Goal: Find specific page/section: Find specific page/section

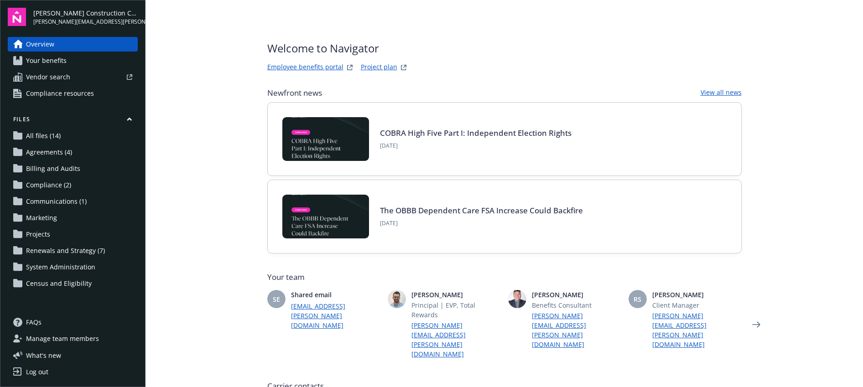
type input "CIGNA"
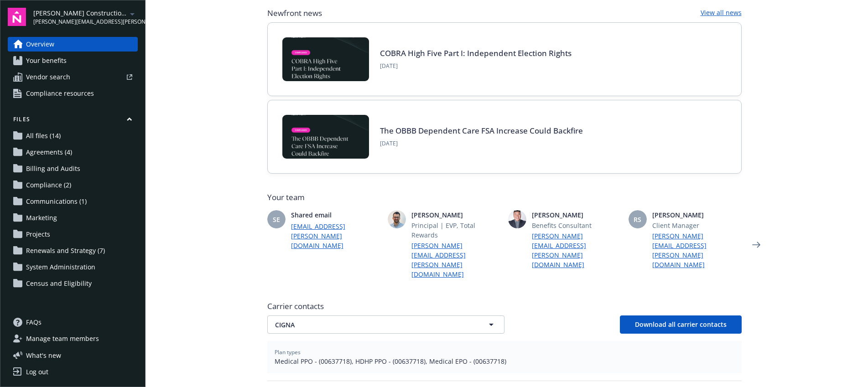
scroll to position [86, 0]
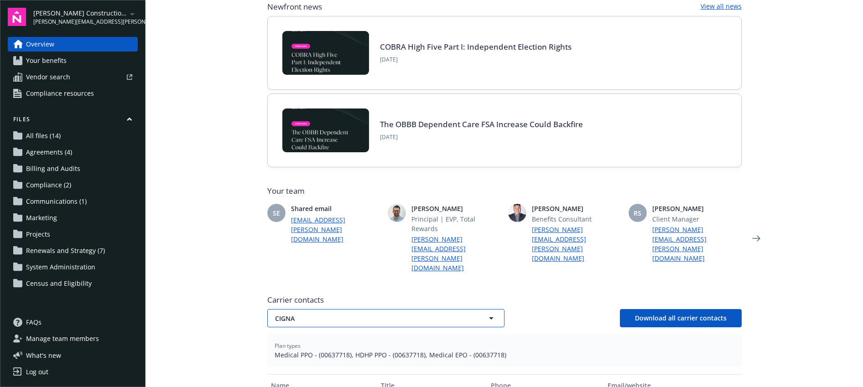
click at [298, 309] on button "CIGNA" at bounding box center [385, 318] width 237 height 18
click at [295, 295] on span "Carrier contacts" at bounding box center [504, 300] width 474 height 11
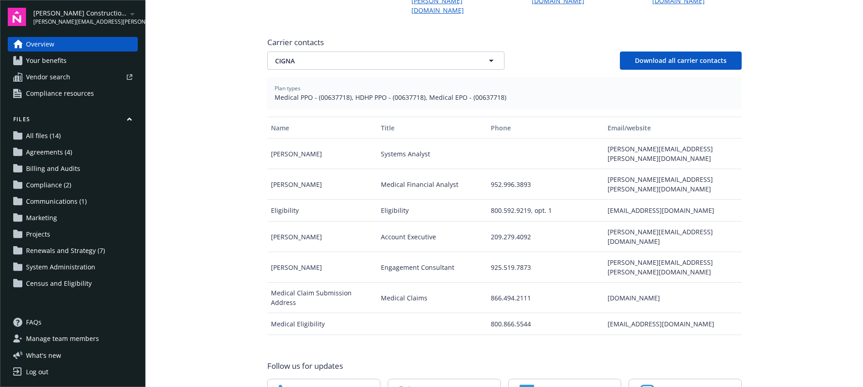
scroll to position [325, 0]
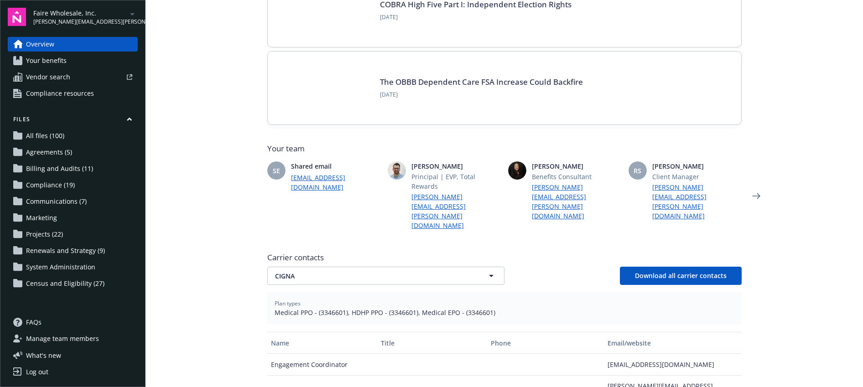
scroll to position [131, 0]
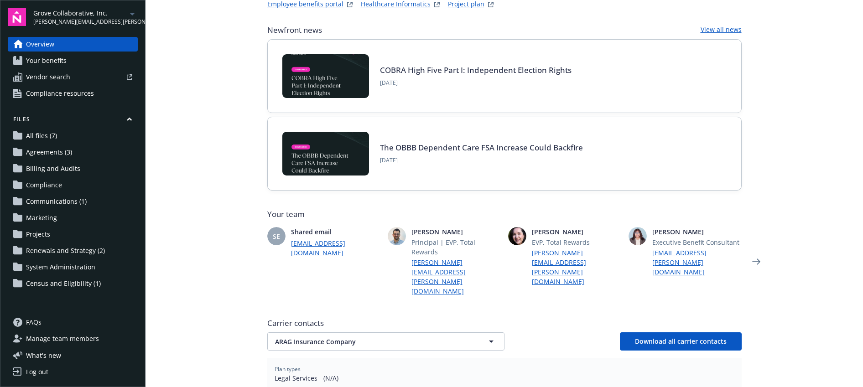
scroll to position [78, 0]
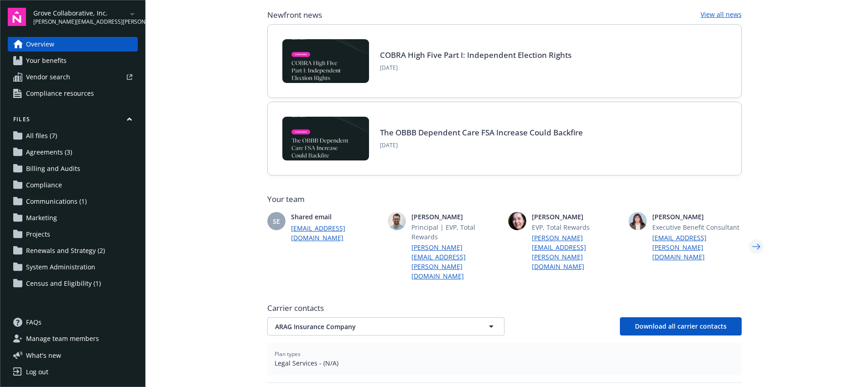
click at [749, 238] on icon "Next" at bounding box center [756, 247] width 15 height 18
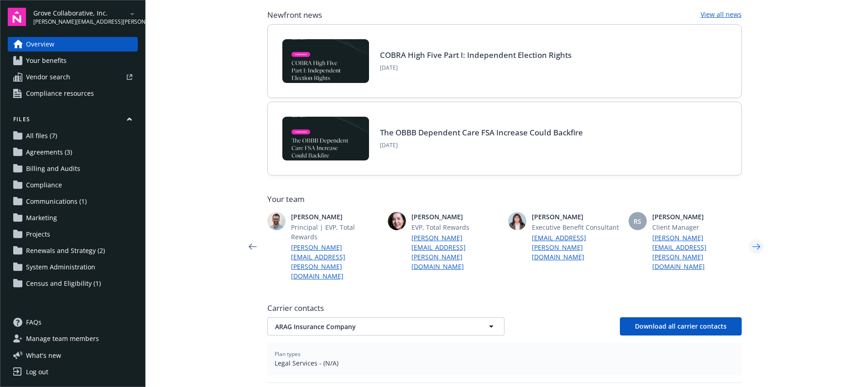
click at [749, 238] on icon "Next" at bounding box center [756, 247] width 15 height 18
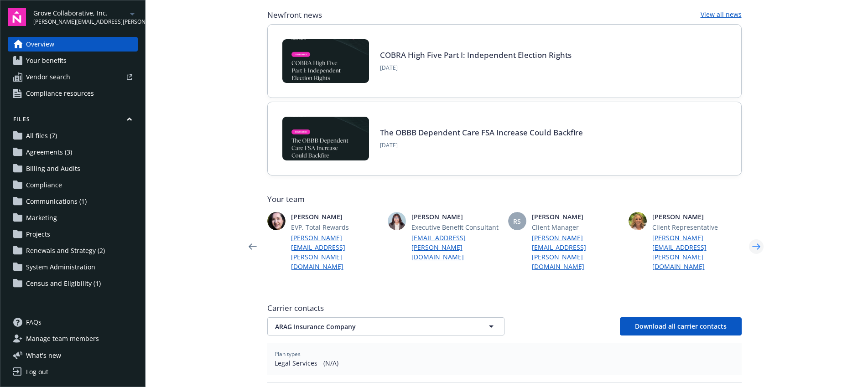
click at [749, 238] on icon "Next" at bounding box center [756, 247] width 15 height 18
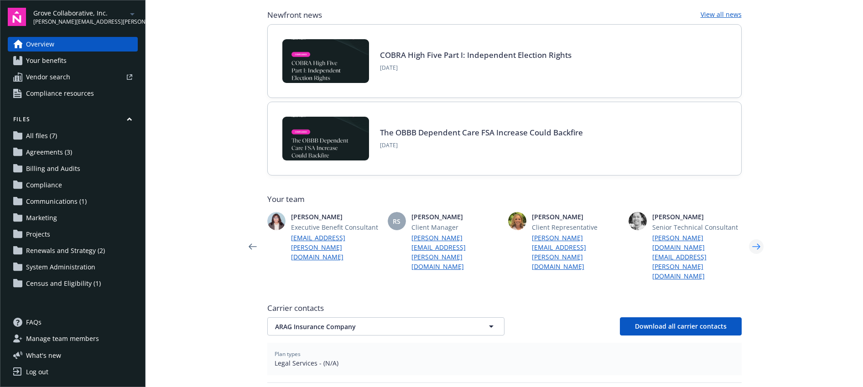
click at [749, 238] on icon "Next" at bounding box center [756, 247] width 15 height 18
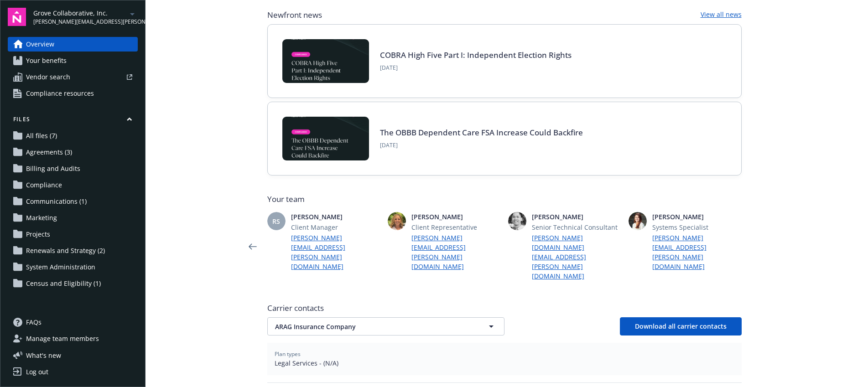
click at [749, 238] on icon "Next" at bounding box center [756, 247] width 15 height 18
